Goal: Task Accomplishment & Management: Use online tool/utility

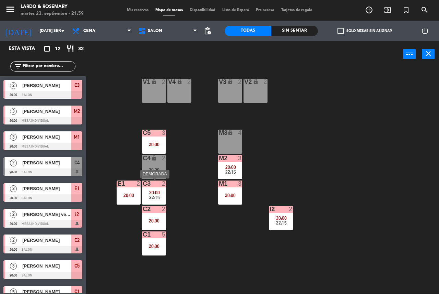
scroll to position [34, 0]
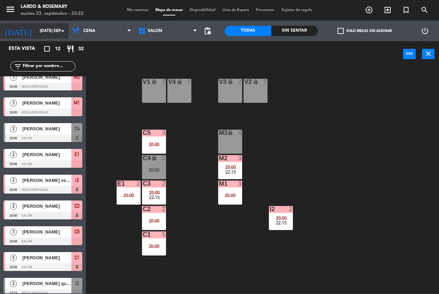
click at [39, 26] on input "[DATE] sep." at bounding box center [63, 31] width 55 height 12
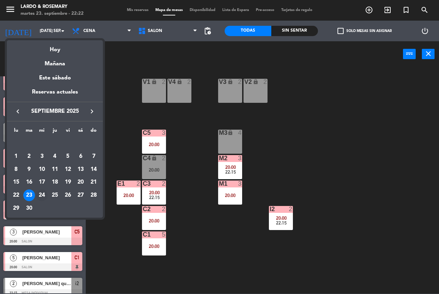
click at [42, 196] on div "24" at bounding box center [42, 195] width 12 height 12
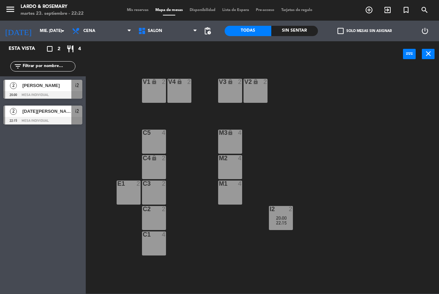
scroll to position [0, 0]
click at [54, 90] on div "[PERSON_NAME]" at bounding box center [47, 85] width 50 height 11
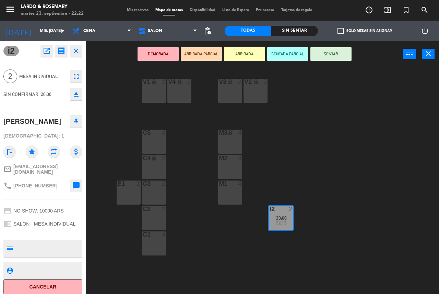
click at [101, 78] on div "V1 lock 2 V2 lock 2 V3 lock 2 V4 lock 2 C5 4 M3 lock 4 C4 lock 2 M2 4 C3 2 E1 2…" at bounding box center [264, 180] width 349 height 227
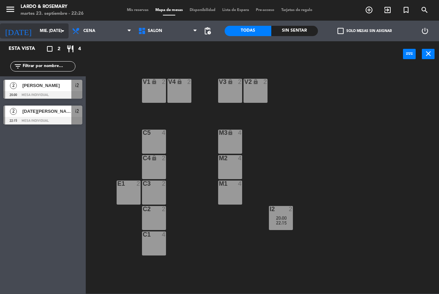
click at [36, 35] on input "mié. [DATE]" at bounding box center [63, 31] width 55 height 12
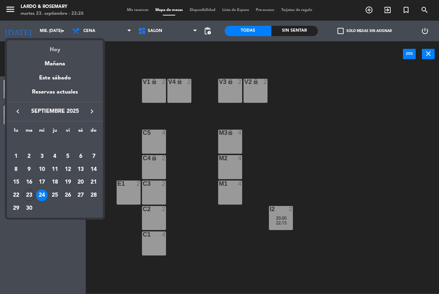
click at [48, 43] on div "Hoy" at bounding box center [55, 47] width 96 height 14
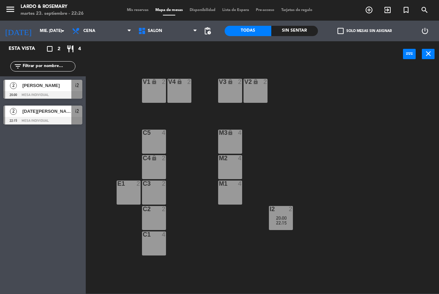
type input "[DATE] sep."
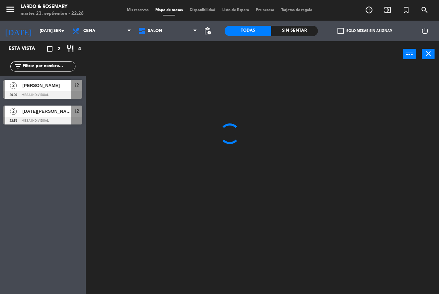
click at [51, 46] on icon "crop_square" at bounding box center [50, 49] width 8 height 8
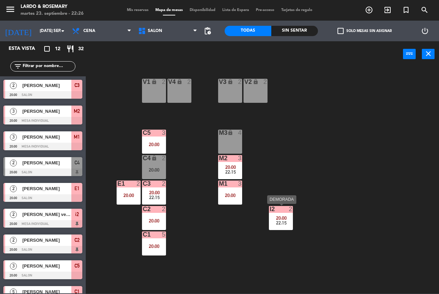
click at [276, 217] on div "20:00" at bounding box center [281, 217] width 24 height 5
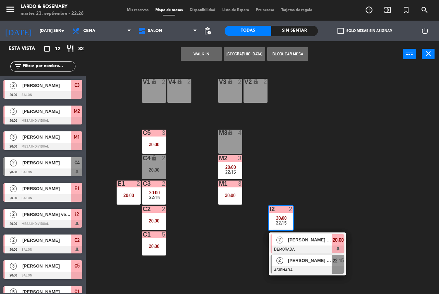
click at [294, 255] on div "[PERSON_NAME] queulo" at bounding box center [310, 259] width 45 height 11
